Goal: Task Accomplishment & Management: Complete application form

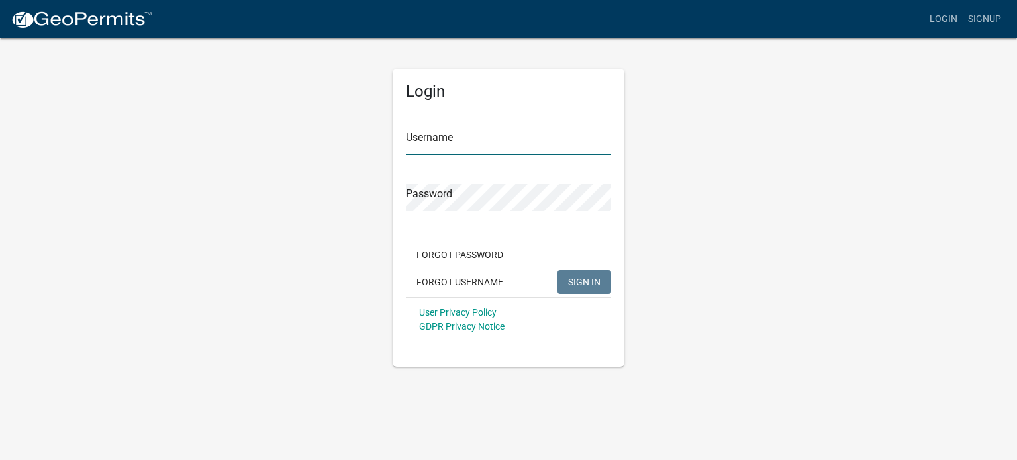
type input "[EMAIL_ADDRESS][DOMAIN_NAME]"
click at [581, 279] on span "SIGN IN" at bounding box center [584, 281] width 32 height 11
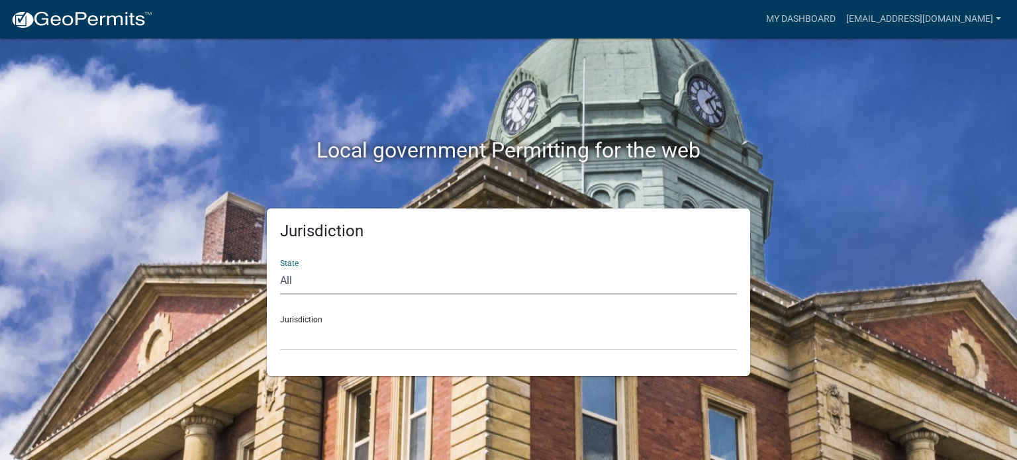
click at [310, 283] on select "All [US_STATE] [US_STATE] [US_STATE] [US_STATE] [US_STATE] [US_STATE] [US_STATE…" at bounding box center [508, 280] width 457 height 27
select select "[US_STATE]"
click at [280, 267] on select "All [US_STATE] [US_STATE] [US_STATE] [US_STATE] [US_STATE] [US_STATE] [US_STATE…" at bounding box center [508, 280] width 457 height 27
click at [320, 338] on select "[GEOGRAPHIC_DATA], [US_STATE][PERSON_NAME][GEOGRAPHIC_DATA], [US_STATE][PERSON_…" at bounding box center [508, 337] width 457 height 27
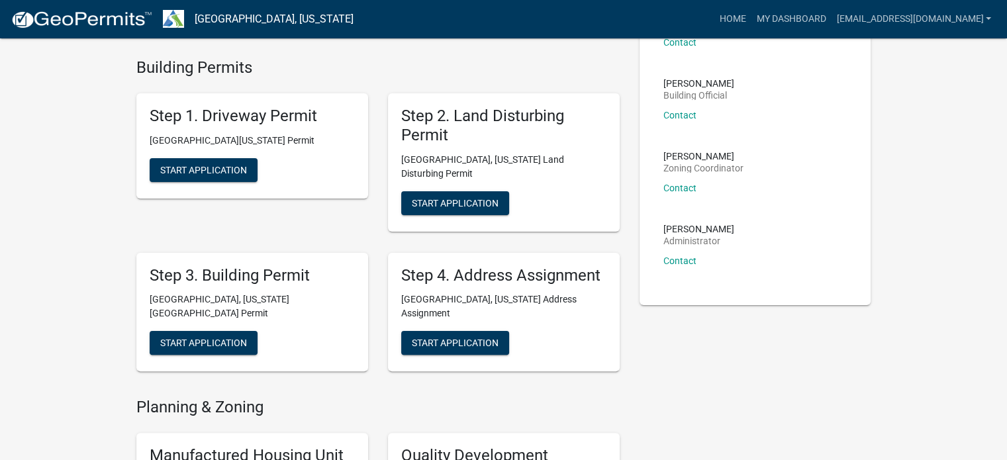
scroll to position [291, 0]
click at [228, 161] on button "Start Application" at bounding box center [204, 170] width 108 height 24
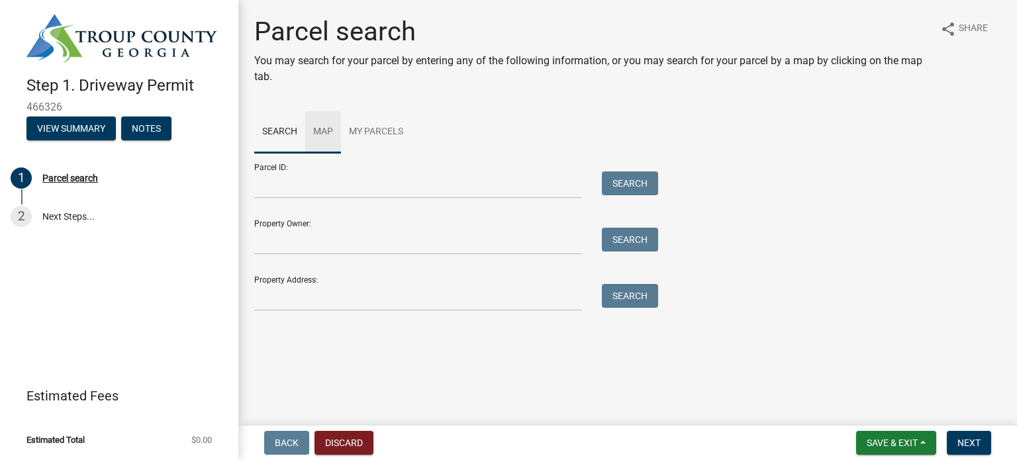
click at [328, 128] on link "Map" at bounding box center [323, 132] width 36 height 42
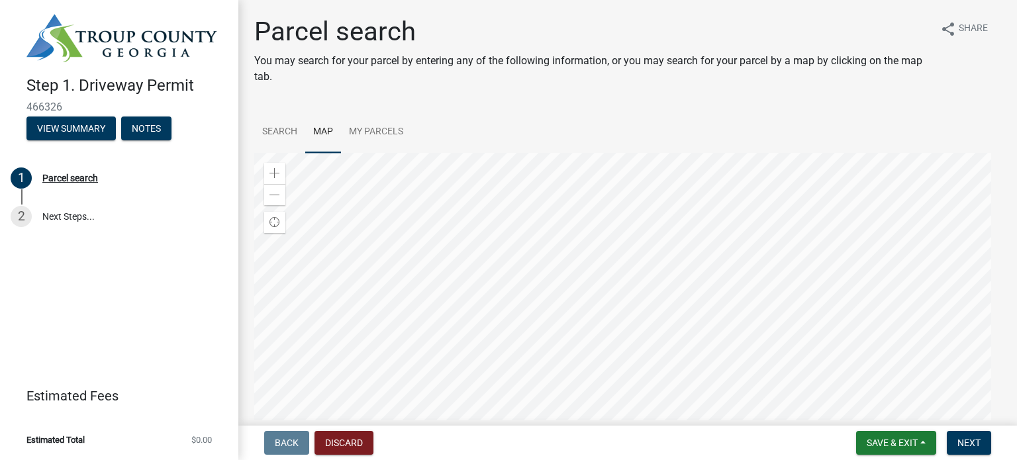
click at [583, 295] on div at bounding box center [627, 318] width 747 height 331
click at [70, 212] on link "2 Next Steps..." at bounding box center [119, 216] width 238 height 38
click at [79, 173] on div "Parcel search" at bounding box center [70, 177] width 56 height 9
click at [77, 188] on div "1 Parcel search" at bounding box center [114, 177] width 206 height 21
click at [80, 132] on button "View Summary" at bounding box center [70, 128] width 89 height 24
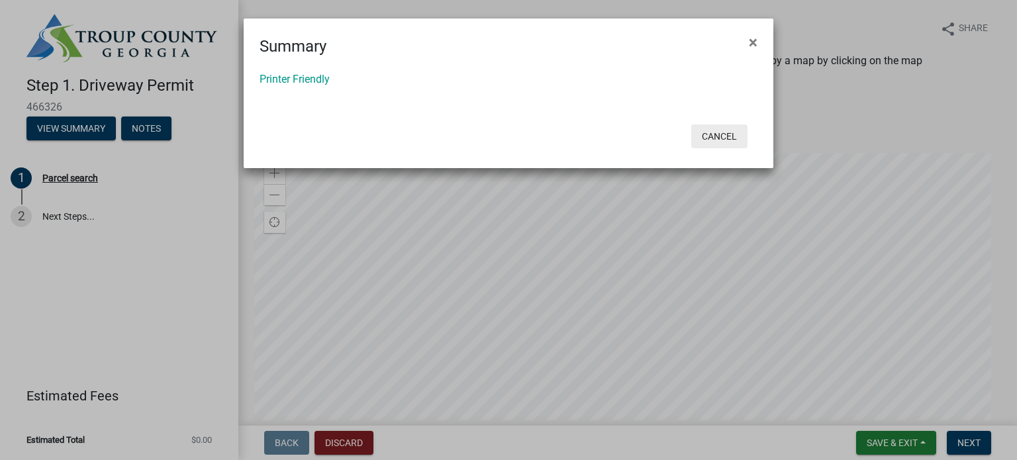
click at [723, 146] on button "Cancel" at bounding box center [719, 136] width 56 height 24
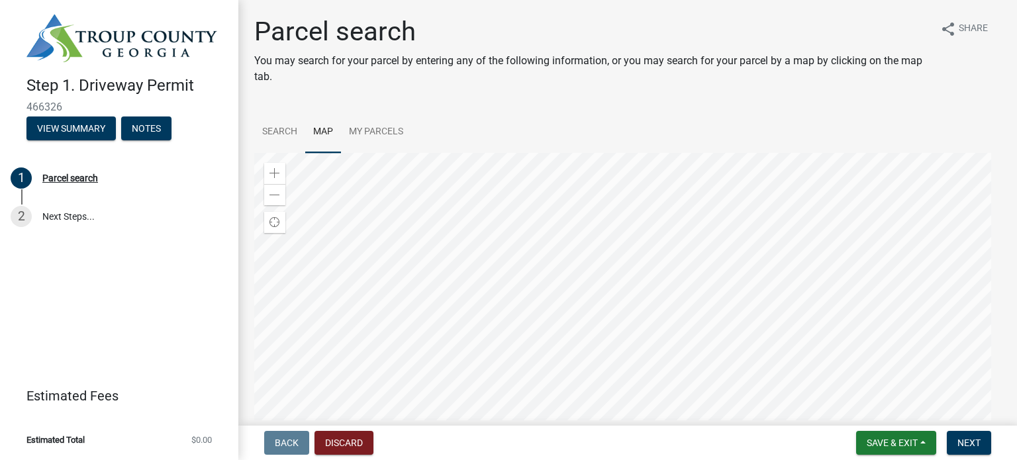
click at [158, 48] on img at bounding box center [121, 38] width 191 height 48
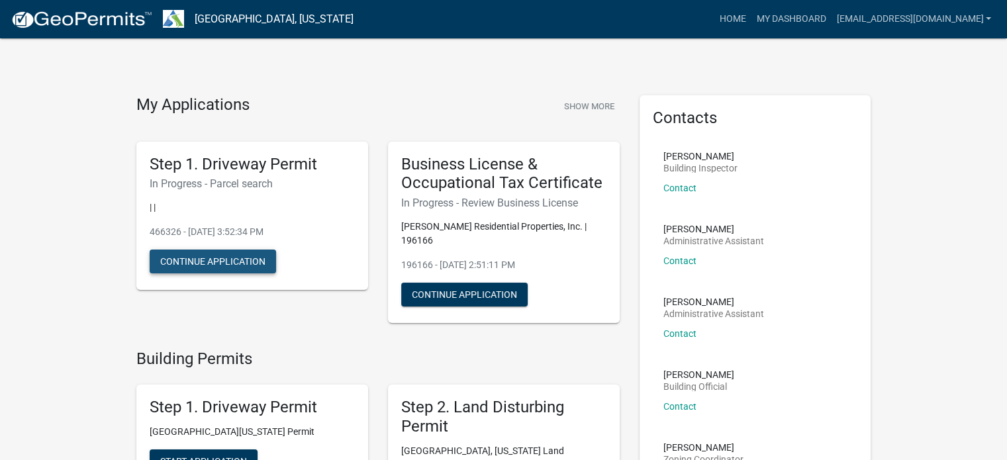
click at [225, 263] on button "Continue Application" at bounding box center [213, 261] width 126 height 24
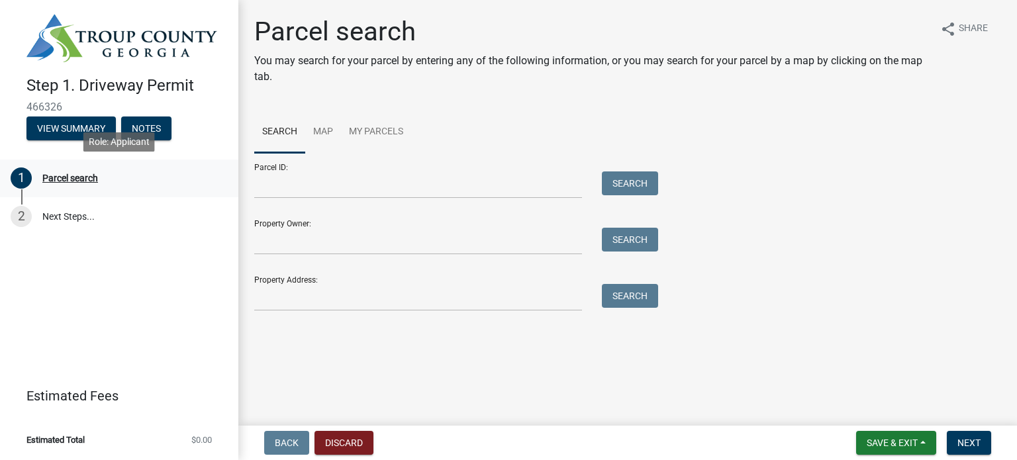
click at [81, 181] on div "Parcel search" at bounding box center [70, 177] width 56 height 9
click at [349, 246] on input "Property Owner:" at bounding box center [418, 241] width 328 height 27
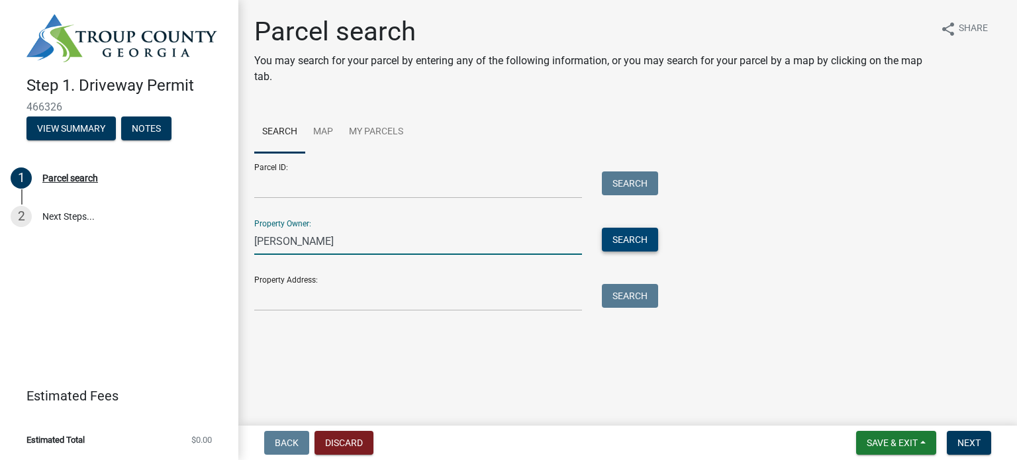
type input "whitlow"
click at [615, 244] on button "Search" at bounding box center [630, 240] width 56 height 24
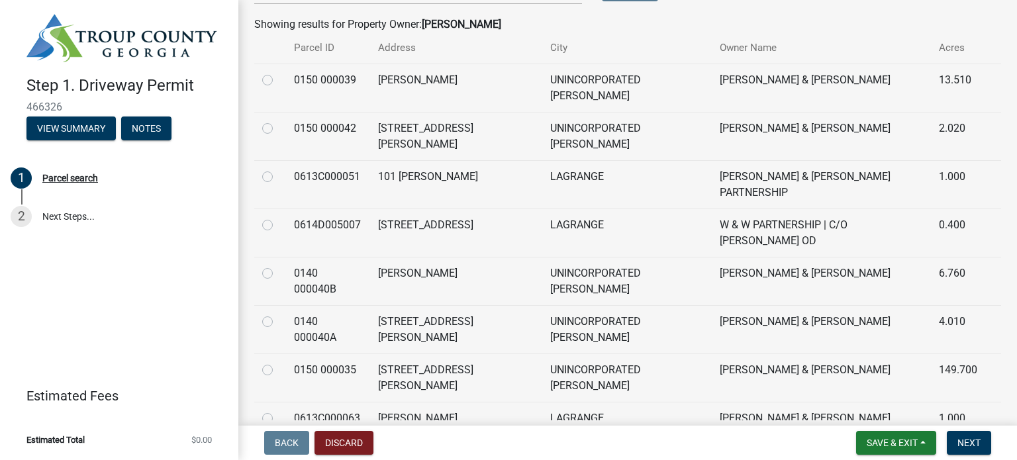
scroll to position [307, 0]
click at [278, 265] on label at bounding box center [278, 265] width 0 height 0
click at [278, 265] on 000040B "radio" at bounding box center [282, 269] width 9 height 9
radio 000040B "true"
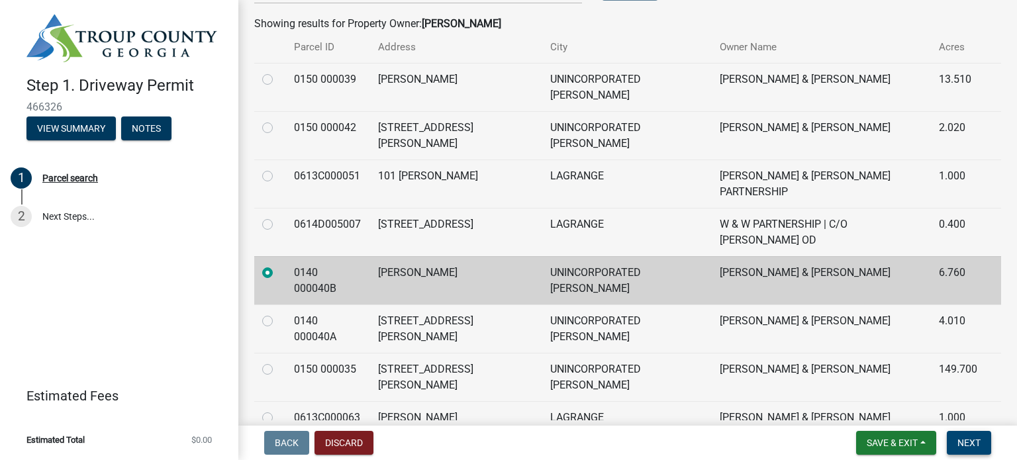
click at [981, 440] on button "Next" at bounding box center [968, 443] width 44 height 24
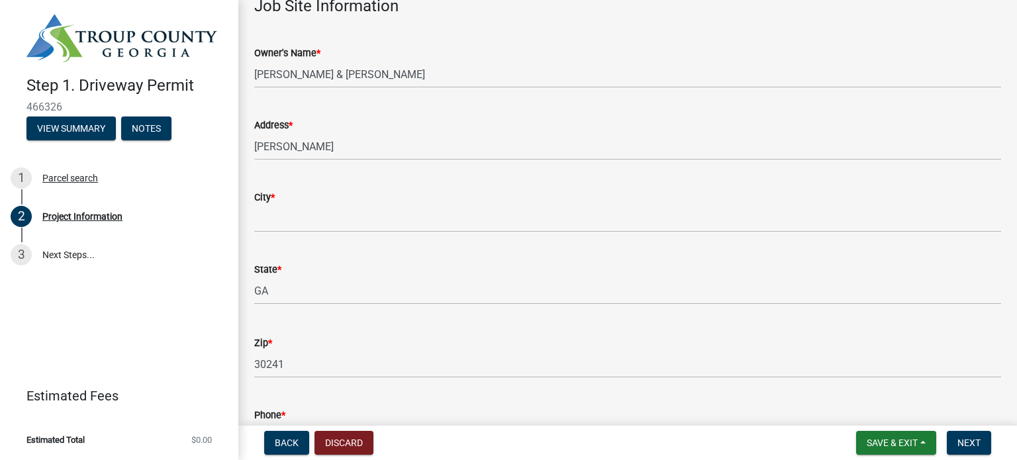
scroll to position [152, 0]
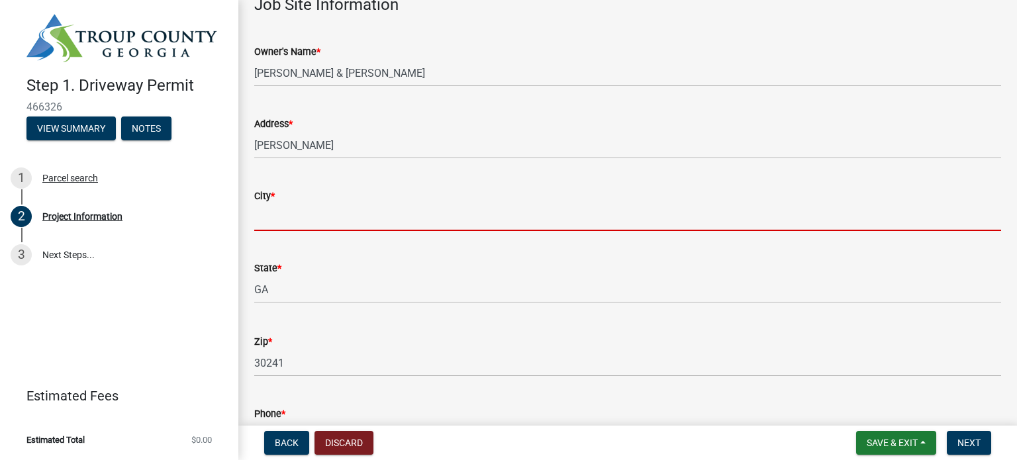
click at [284, 216] on input "City *" at bounding box center [627, 217] width 747 height 27
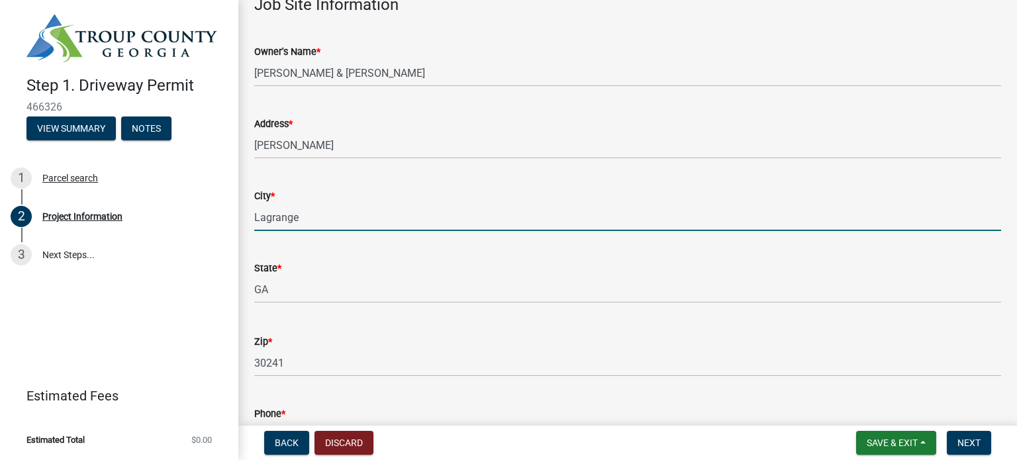
scroll to position [389, 0]
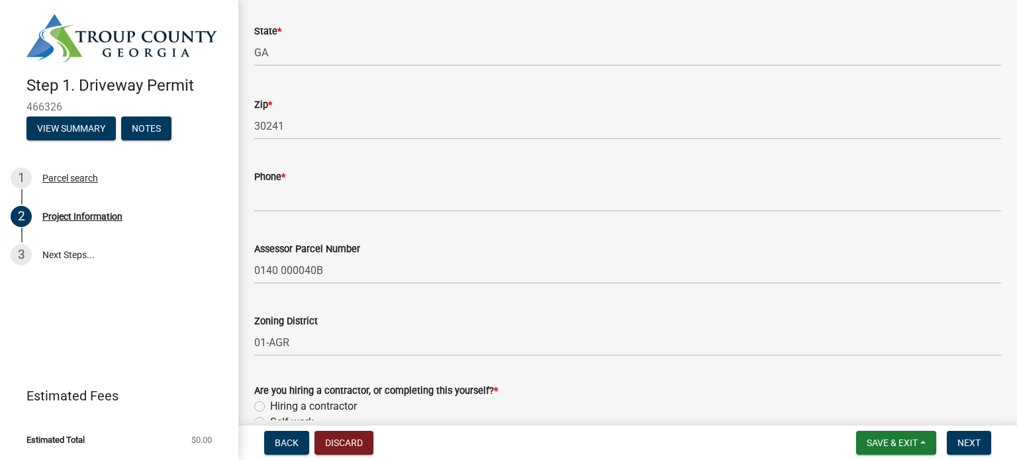
type input "Lagrange"
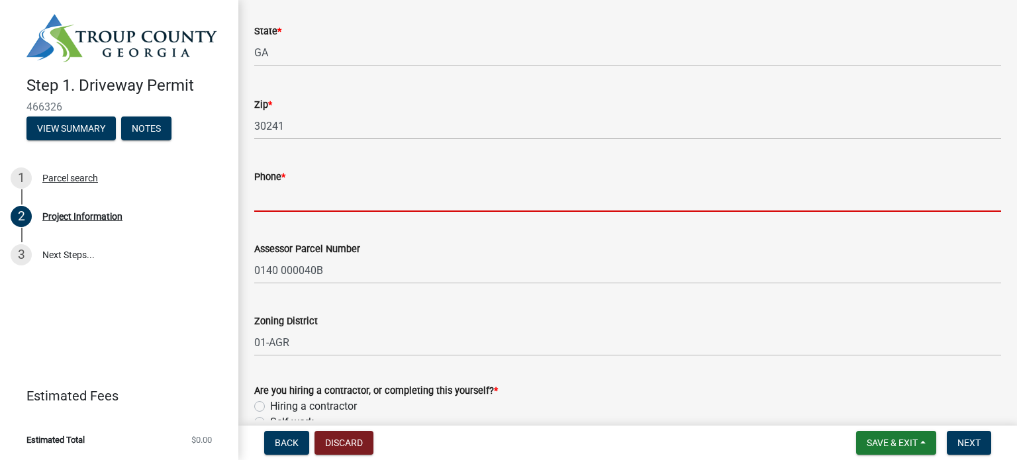
click at [277, 203] on input "Phone *" at bounding box center [627, 198] width 747 height 27
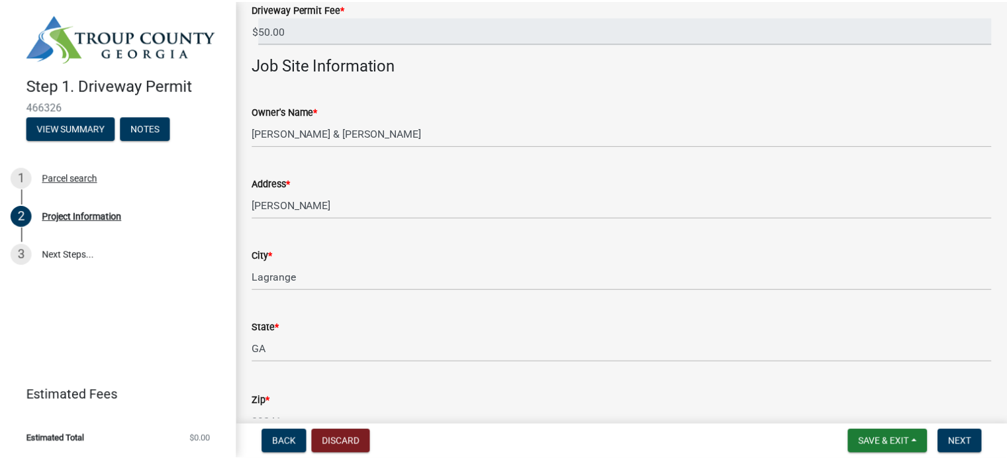
scroll to position [93, 0]
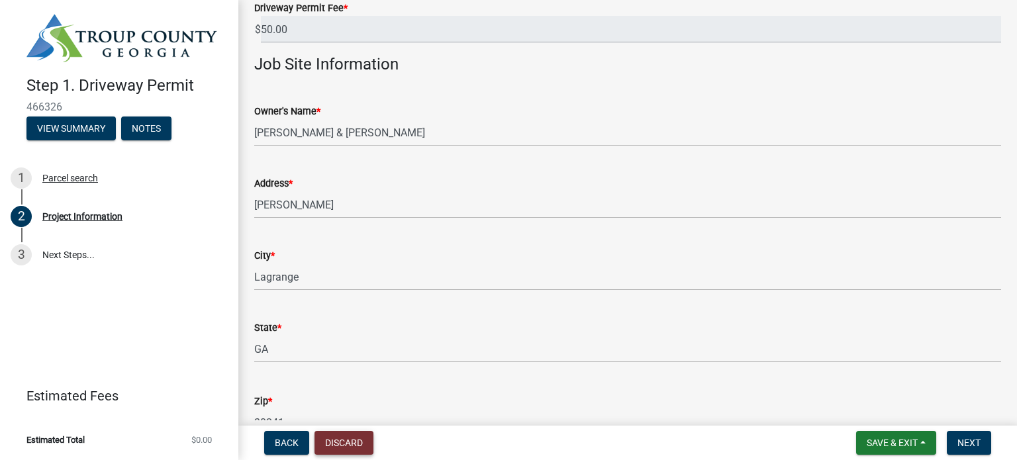
click at [349, 437] on button "Discard" at bounding box center [343, 443] width 59 height 24
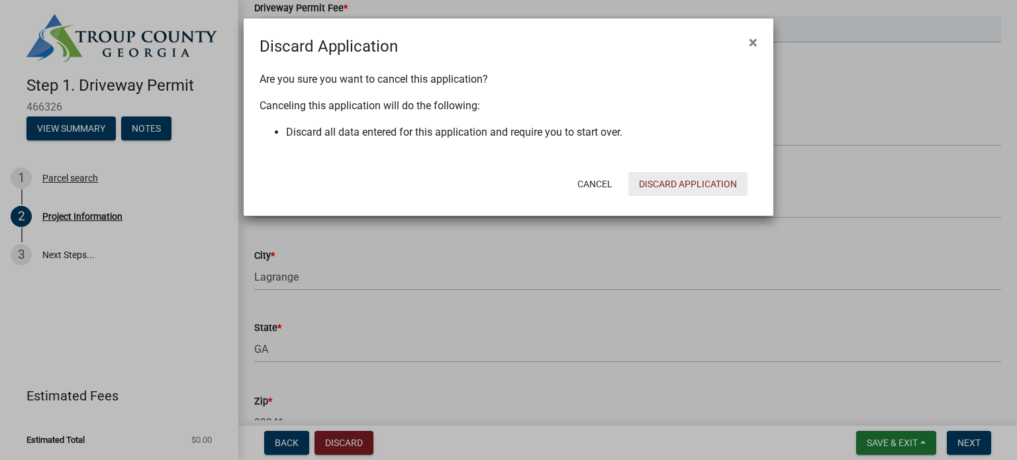
click at [704, 185] on button "Discard Application" at bounding box center [687, 184] width 119 height 24
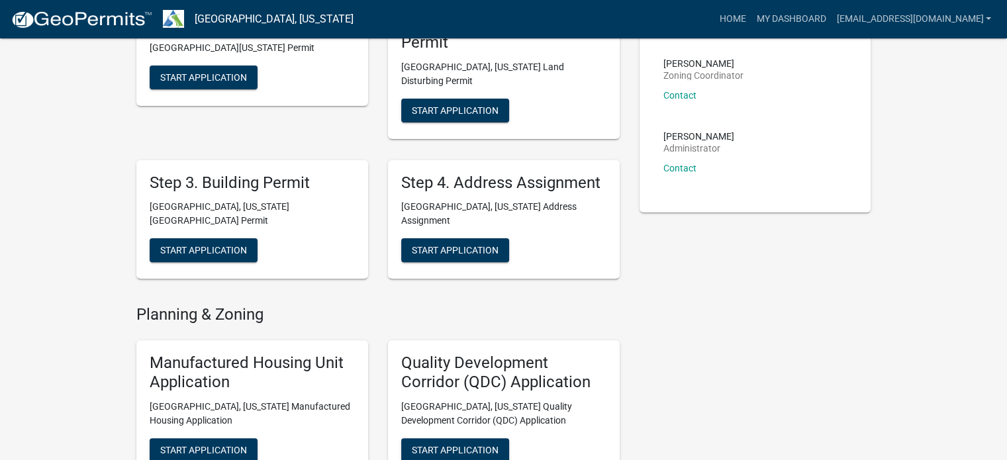
scroll to position [384, 0]
click at [232, 245] on span "Start Application" at bounding box center [203, 250] width 87 height 11
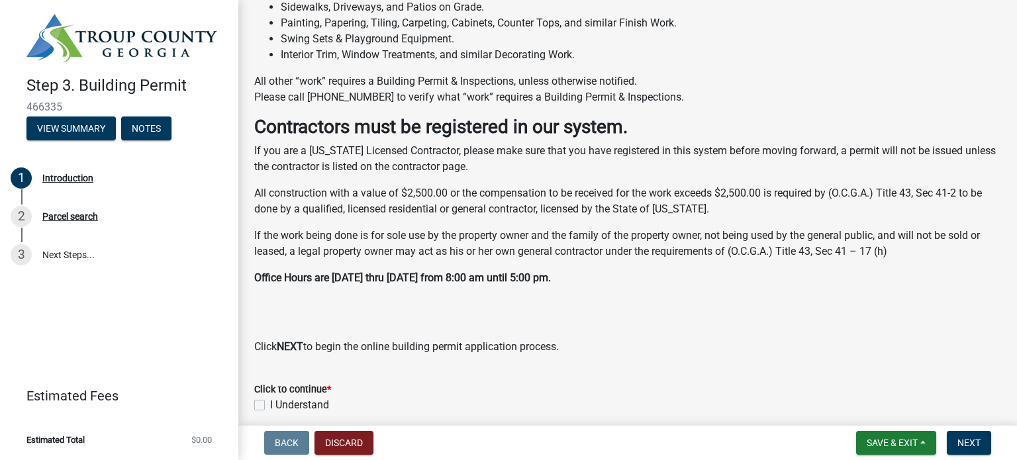
scroll to position [404, 0]
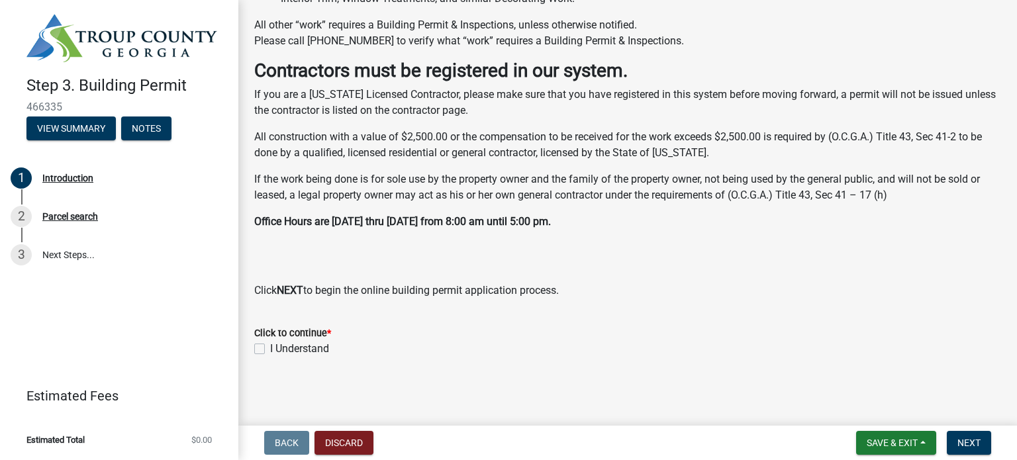
click at [270, 347] on label "I Understand" at bounding box center [299, 349] width 59 height 16
click at [270, 347] on input "I Understand" at bounding box center [274, 345] width 9 height 9
checkbox input "true"
click at [972, 447] on span "Next" at bounding box center [968, 442] width 23 height 11
